Goal: Navigation & Orientation: Go to known website

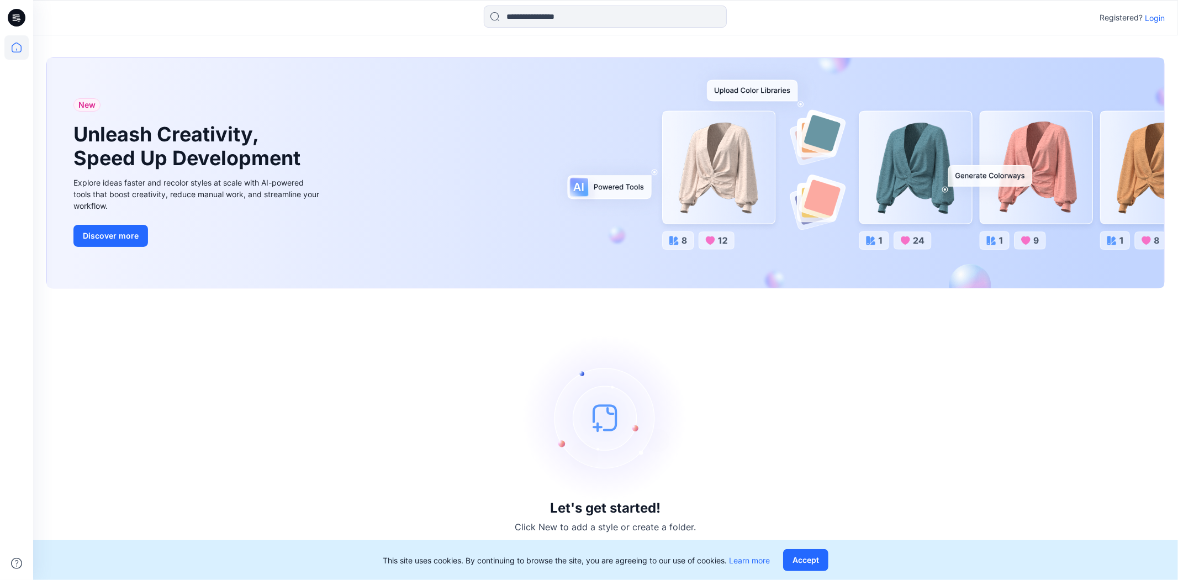
click at [1158, 18] on p "Login" at bounding box center [1155, 18] width 20 height 12
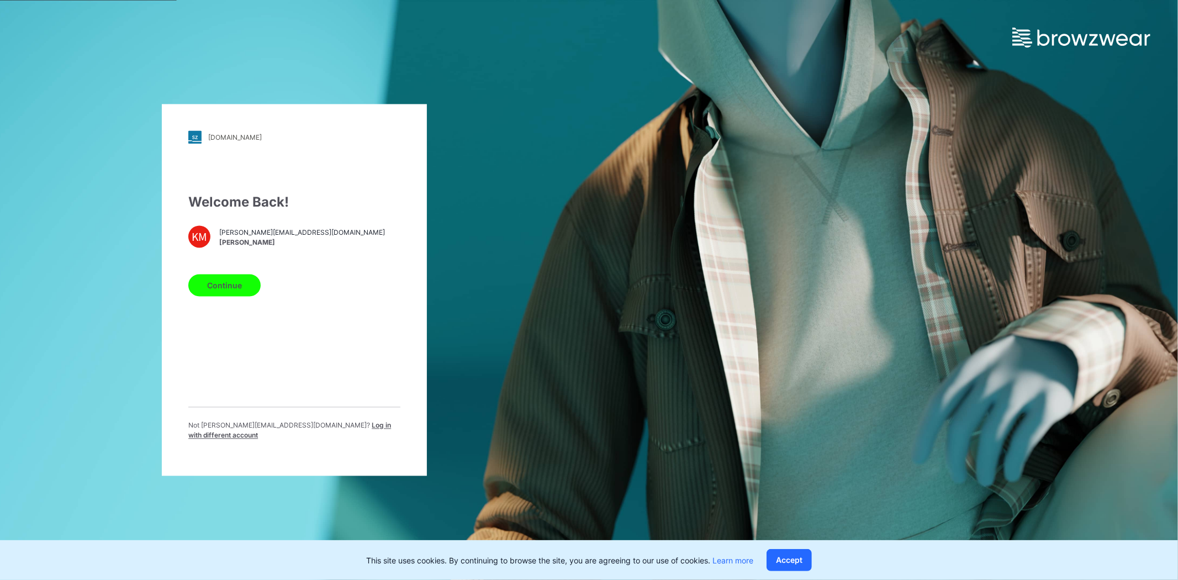
click at [241, 284] on button "Continue" at bounding box center [224, 285] width 72 height 22
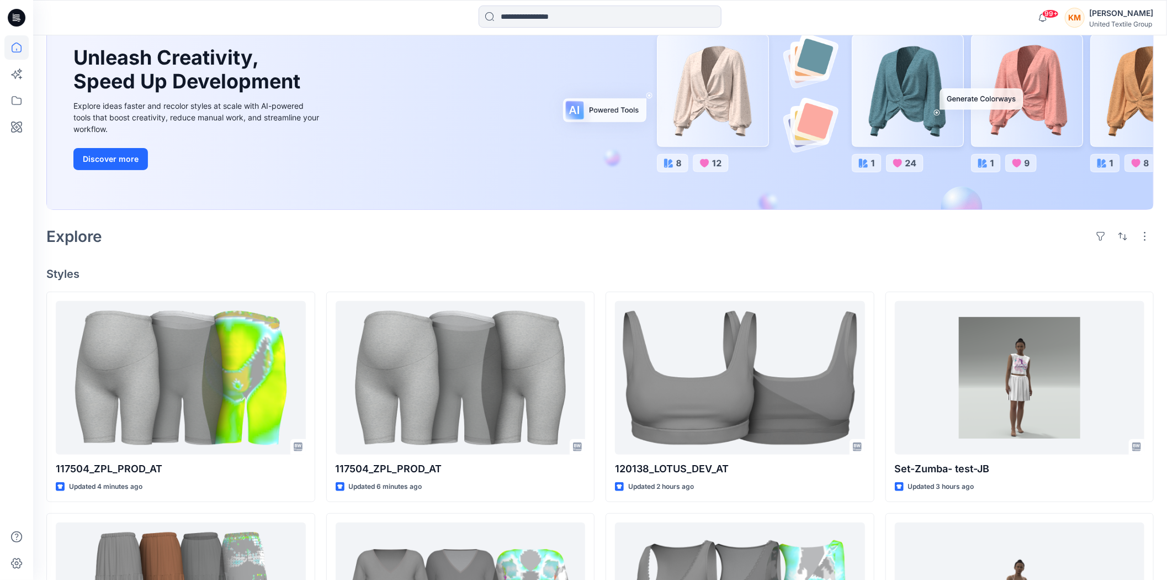
scroll to position [123, 0]
